Goal: Task Accomplishment & Management: Use online tool/utility

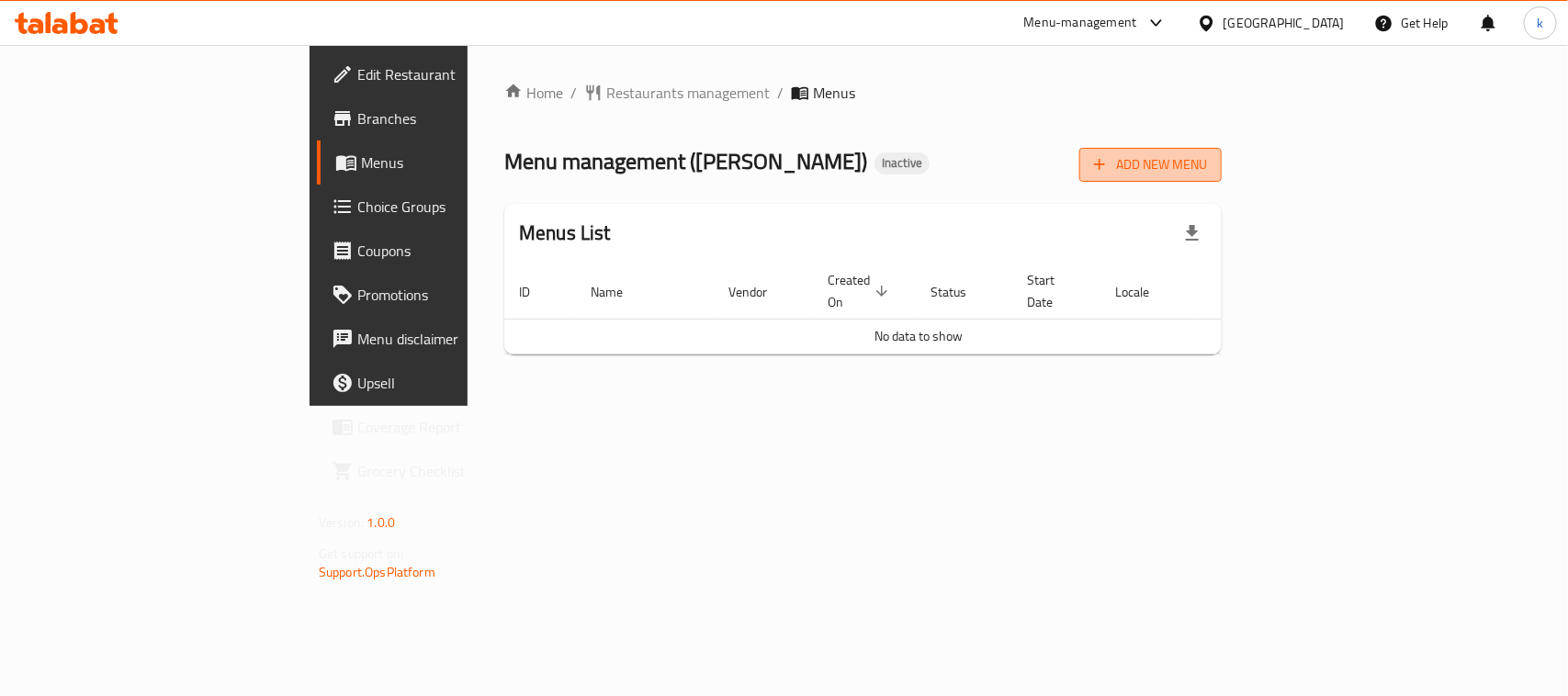
click at [1207, 171] on span "Add New Menu" at bounding box center [1149, 165] width 113 height 23
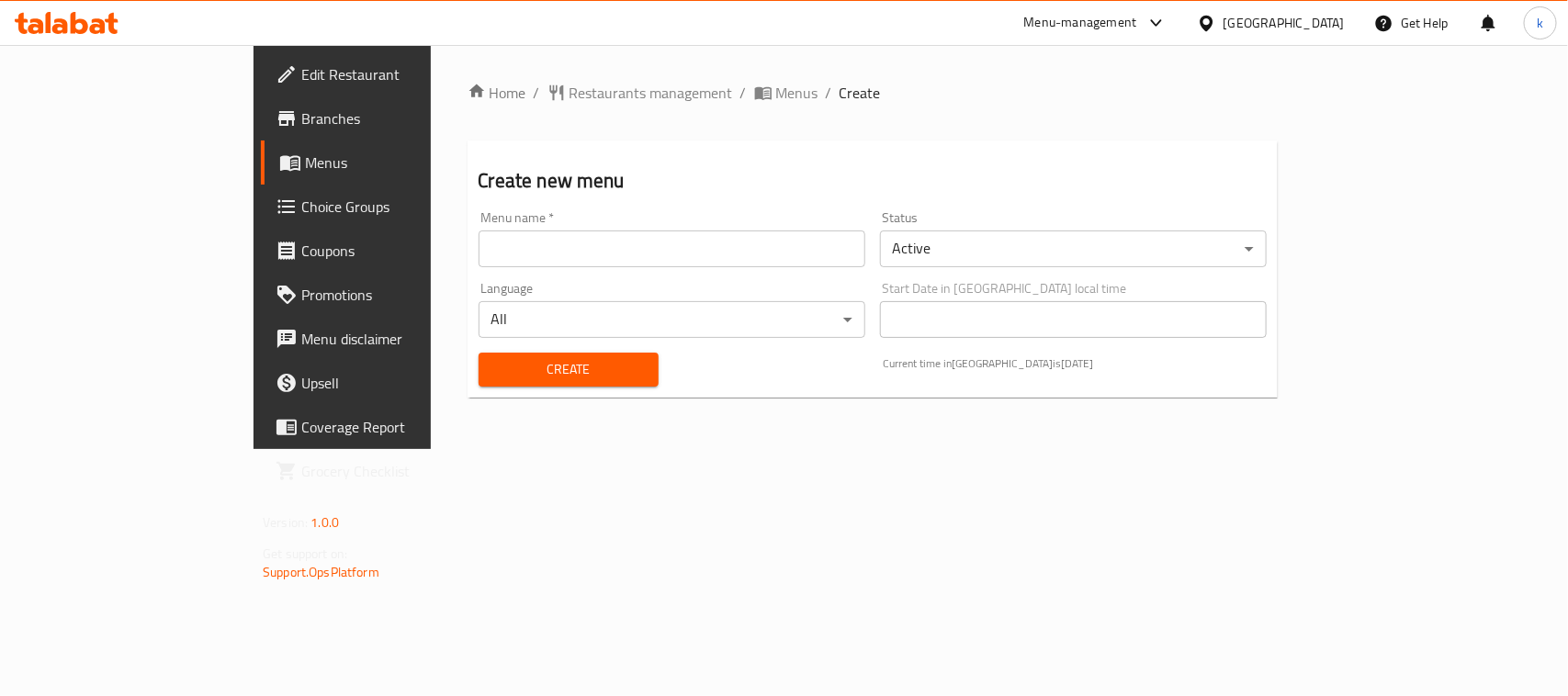
click at [479, 246] on input "text" at bounding box center [671, 249] width 387 height 37
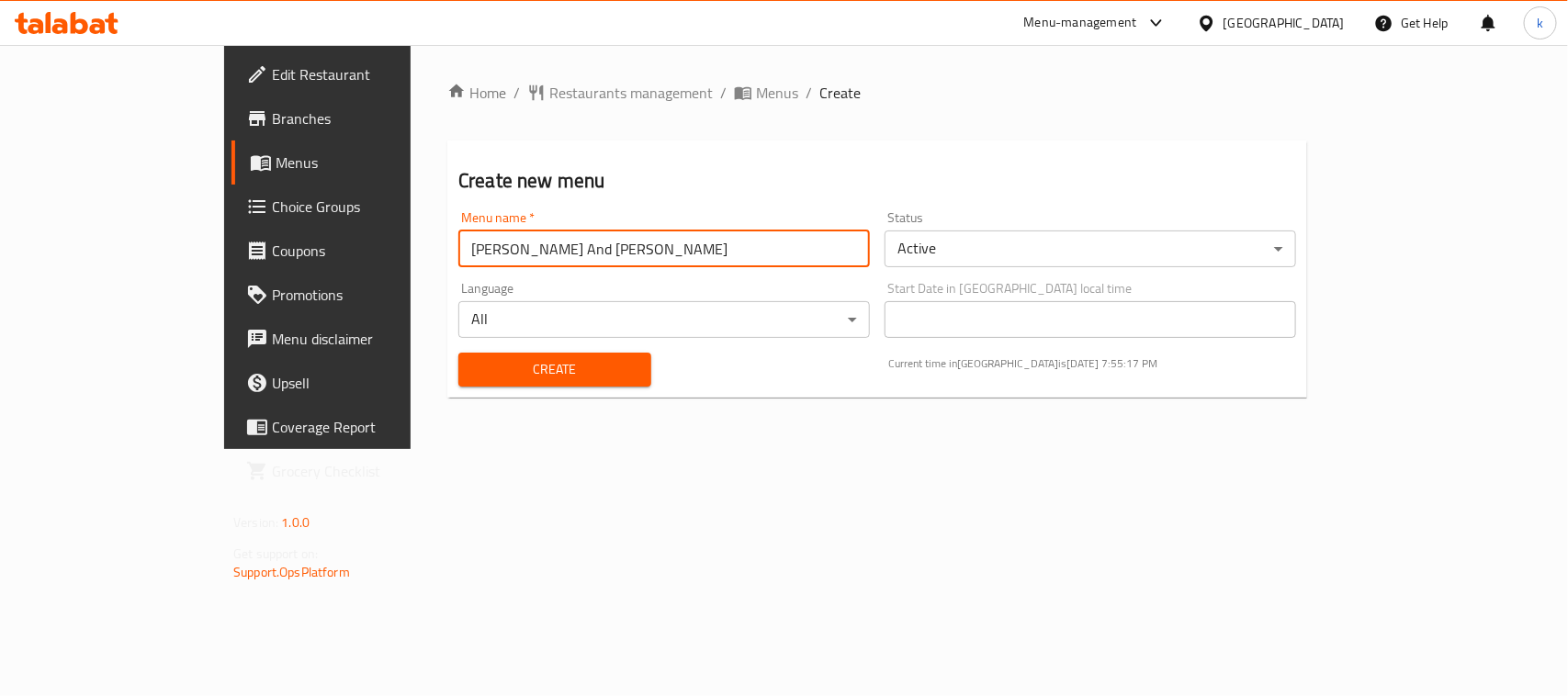
type input "[PERSON_NAME] And [PERSON_NAME]"
click at [473, 378] on span "Create" at bounding box center [554, 370] width 164 height 23
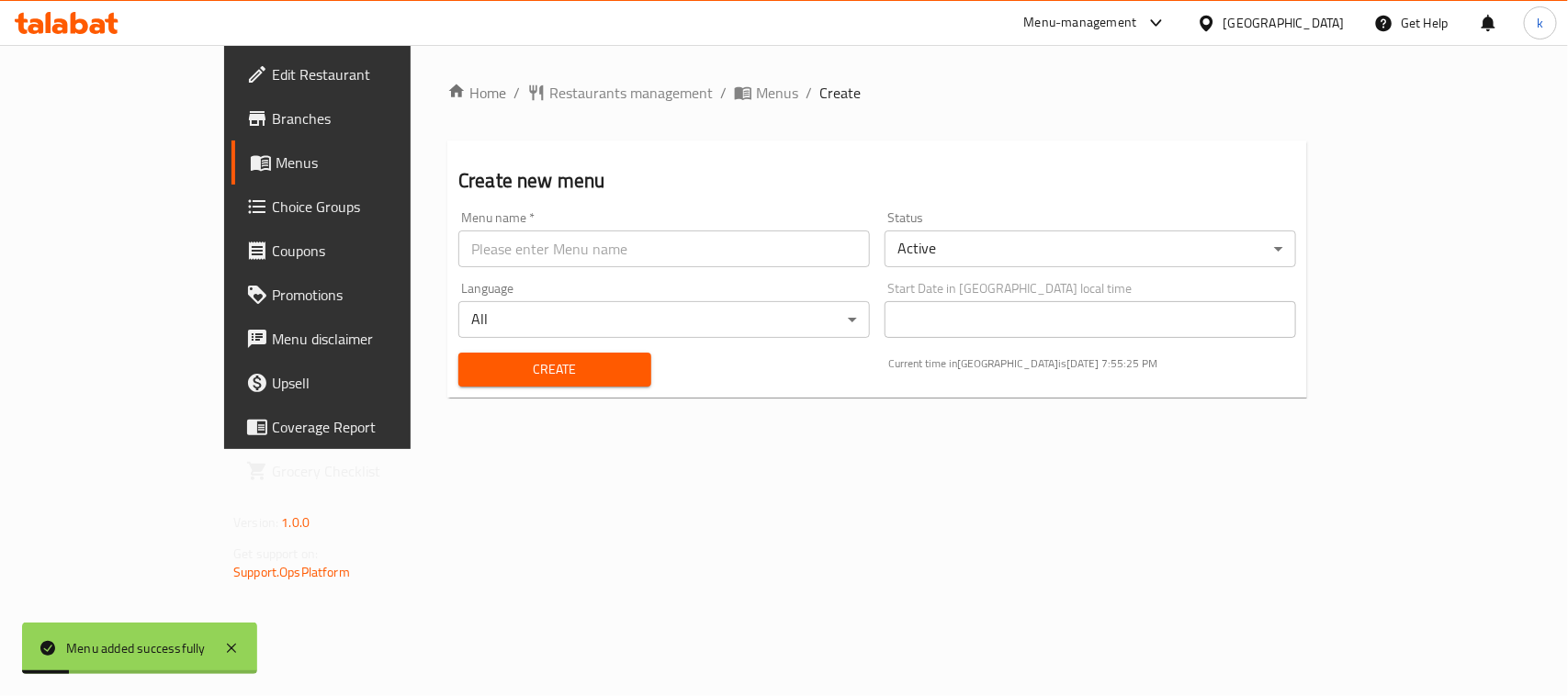
click at [275, 171] on span "Menus" at bounding box center [373, 162] width 196 height 22
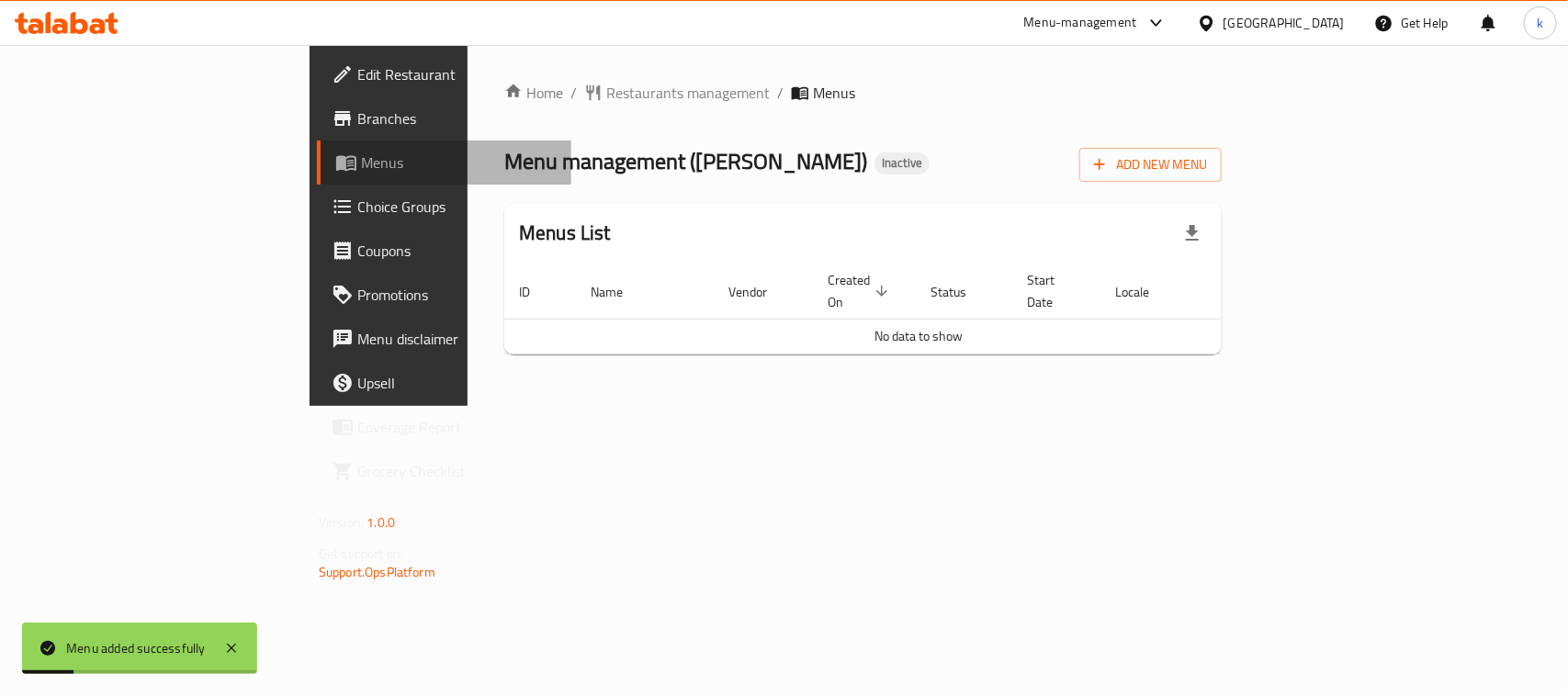
click at [361, 171] on span "Menus" at bounding box center [459, 162] width 196 height 22
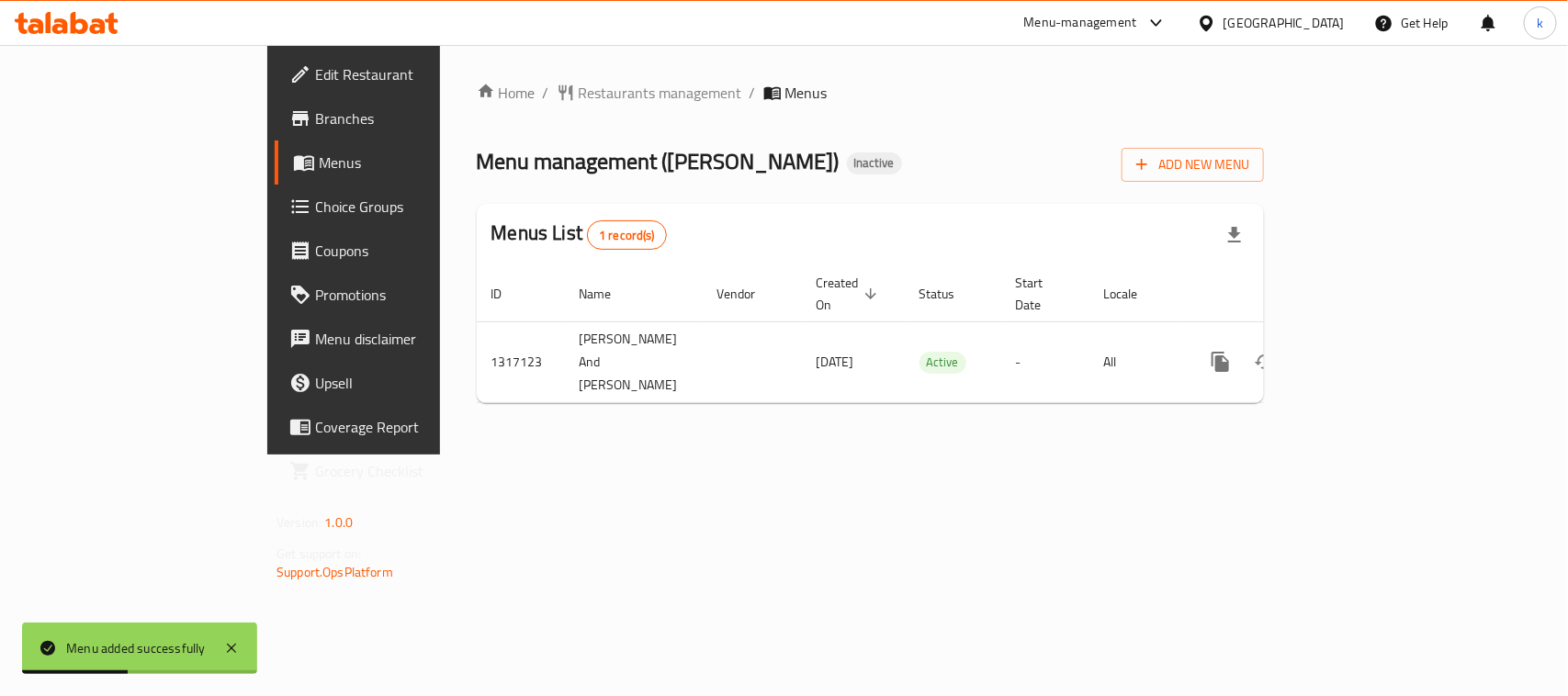
click at [730, 455] on div "Home / Restaurants management / Menus Menu management ( [PERSON_NAME] ) Inactiv…" at bounding box center [870, 250] width 861 height 409
